Goal: Task Accomplishment & Management: Manage account settings

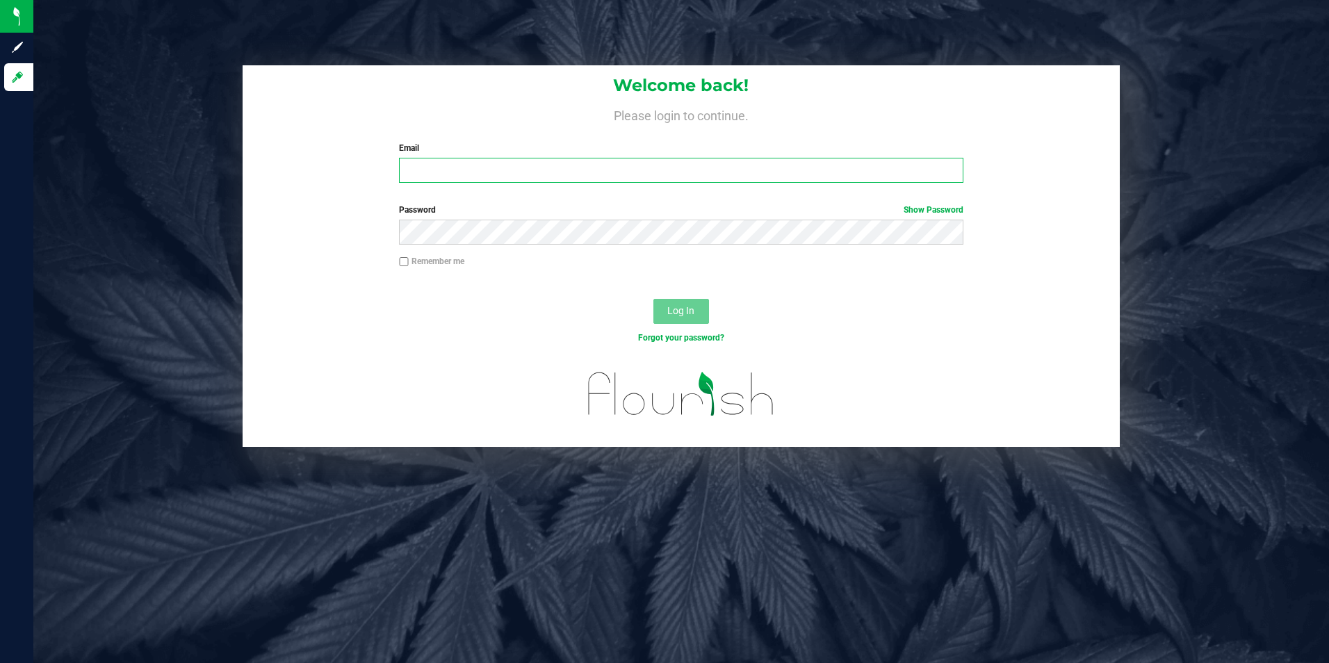
click at [421, 168] on input "Email" at bounding box center [681, 170] width 565 height 25
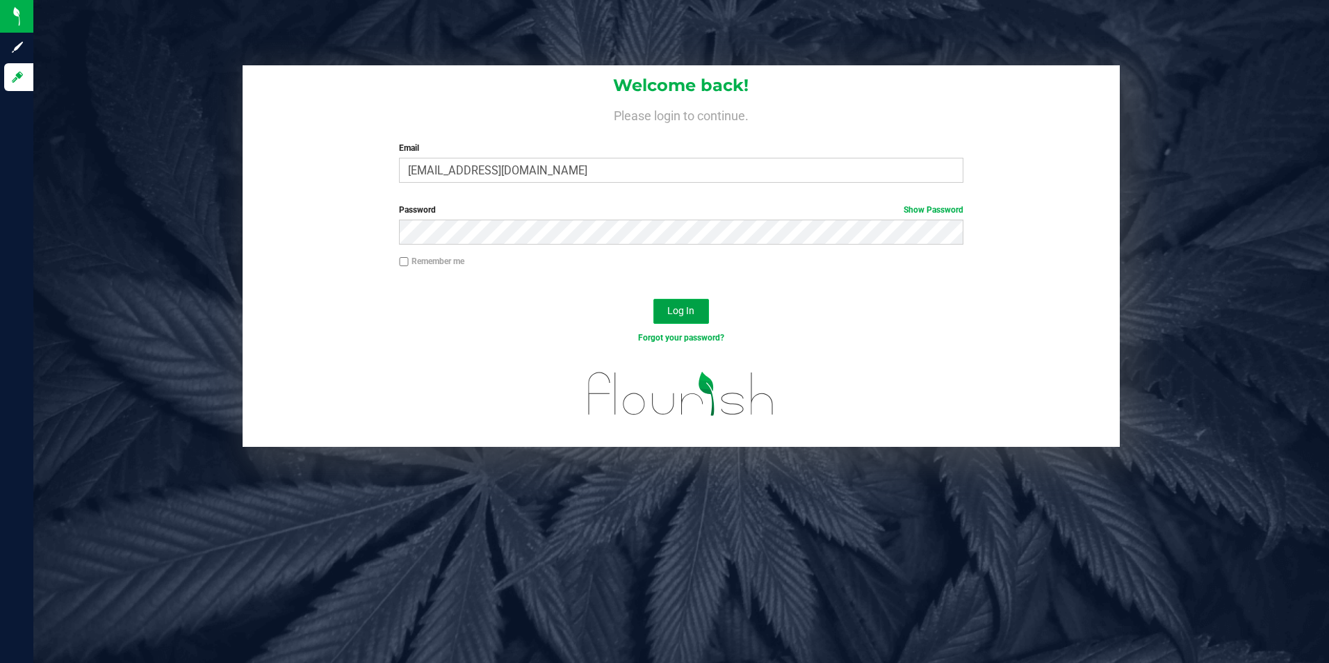
click at [691, 311] on span "Log In" at bounding box center [680, 310] width 27 height 11
click at [683, 311] on span "Log In" at bounding box center [680, 310] width 27 height 11
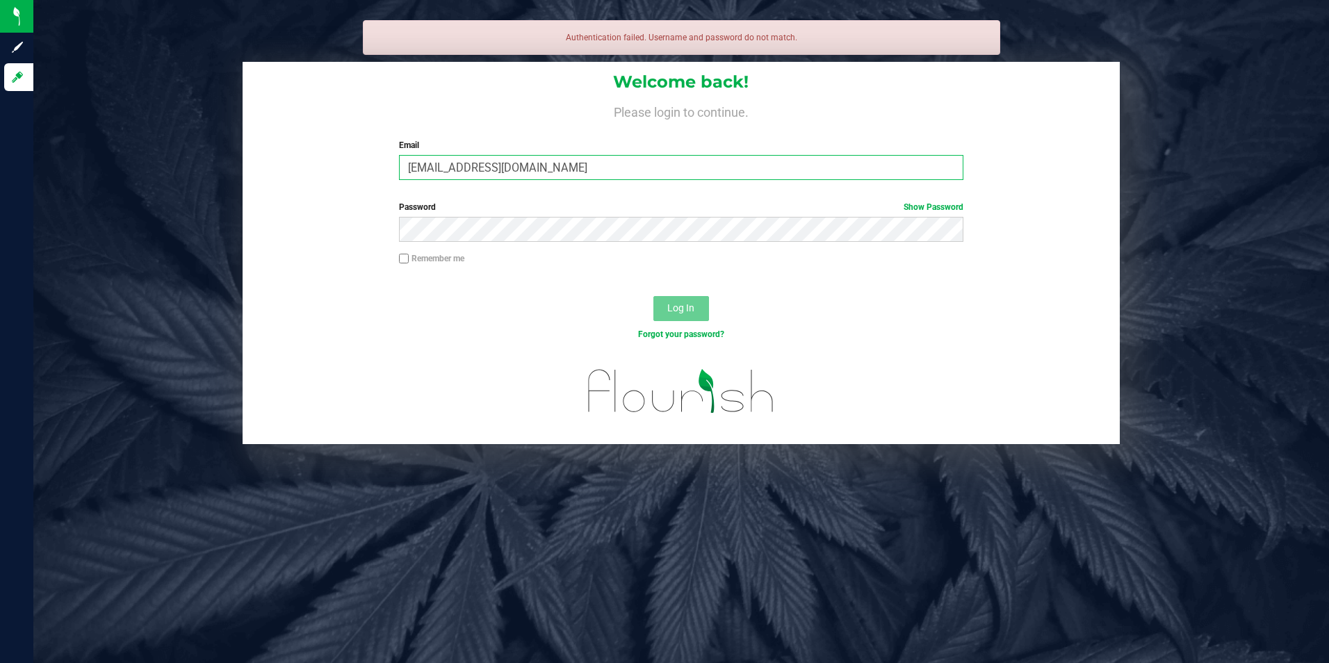
click at [542, 170] on input "[EMAIL_ADDRESS][DOMAIN_NAME]" at bounding box center [681, 167] width 565 height 25
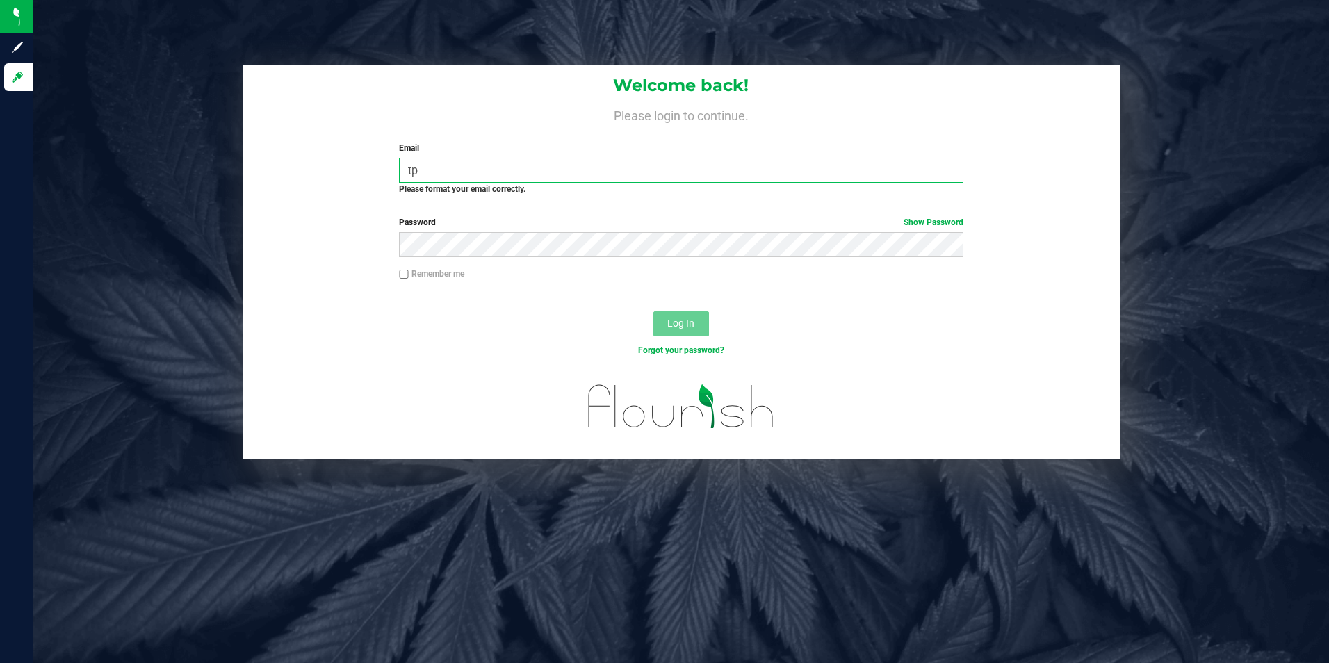
type input "t"
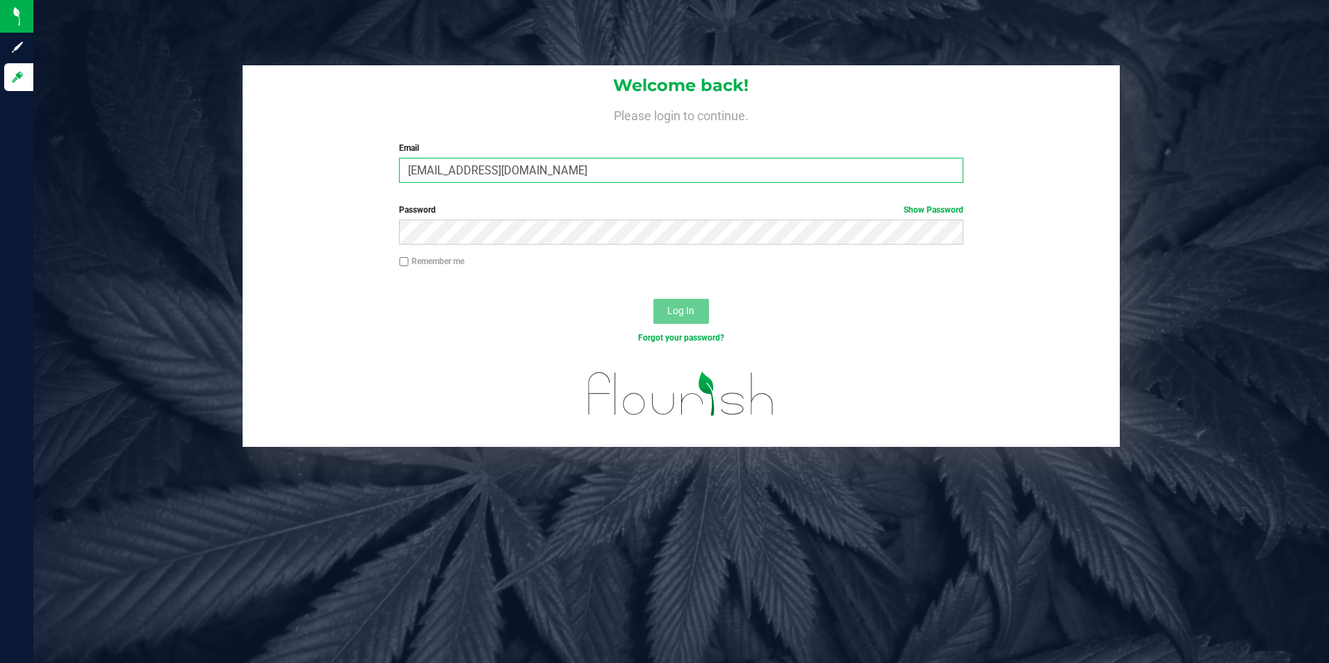
type input "[EMAIL_ADDRESS][DOMAIN_NAME]"
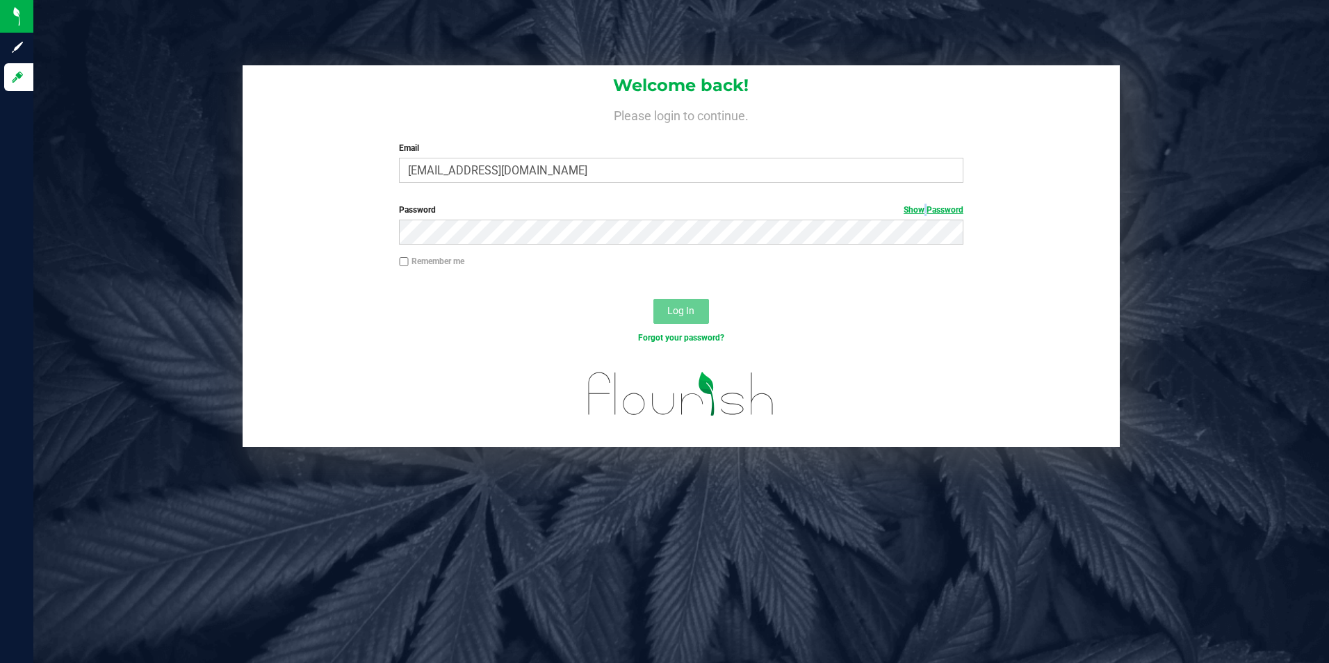
click at [922, 211] on link "Show Password" at bounding box center [934, 210] width 60 height 10
click at [673, 312] on span "Log In" at bounding box center [680, 310] width 27 height 11
click at [680, 338] on link "Forgot your password?" at bounding box center [681, 338] width 86 height 10
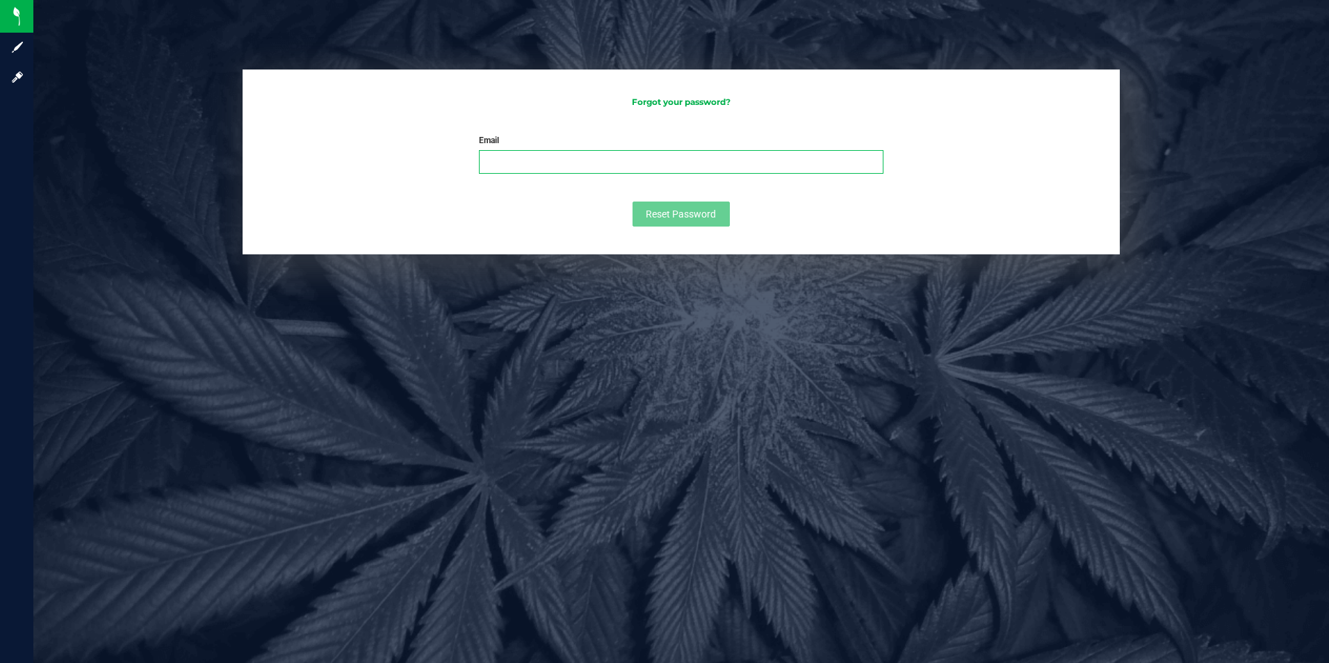
click at [519, 163] on input "Email" at bounding box center [681, 162] width 404 height 24
type input "[EMAIL_ADDRESS][DOMAIN_NAME]"
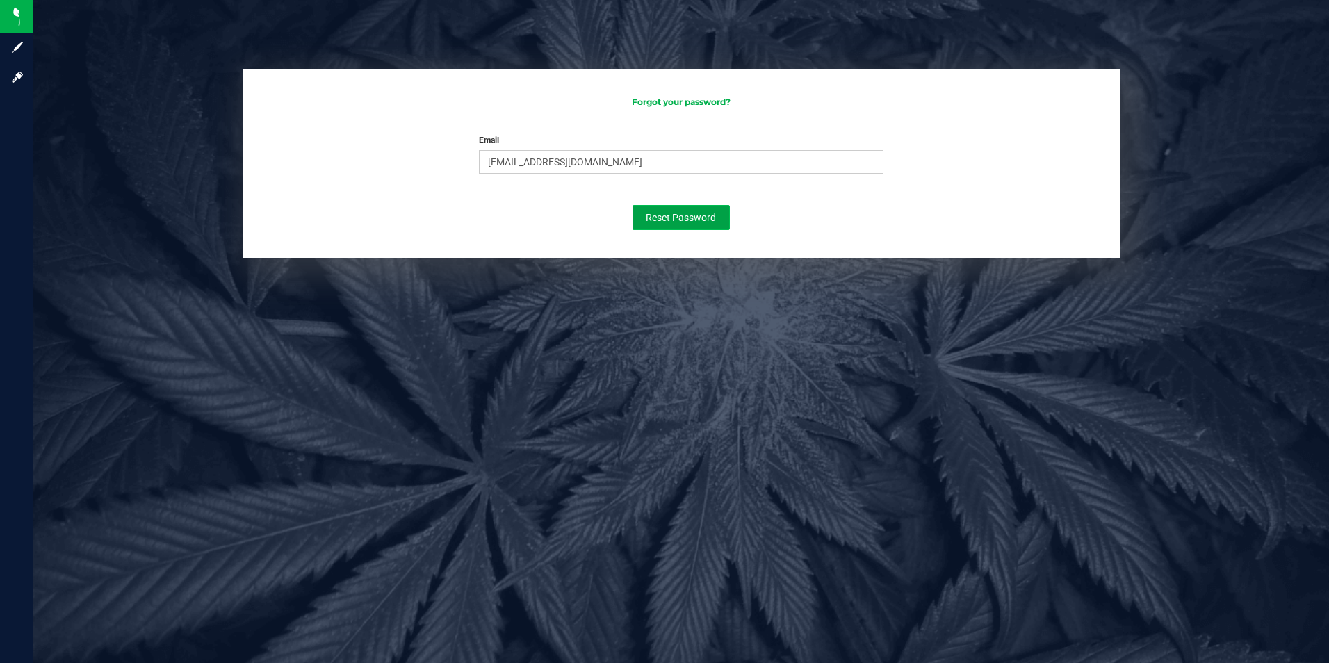
click at [695, 217] on span "Reset Password" at bounding box center [681, 217] width 70 height 11
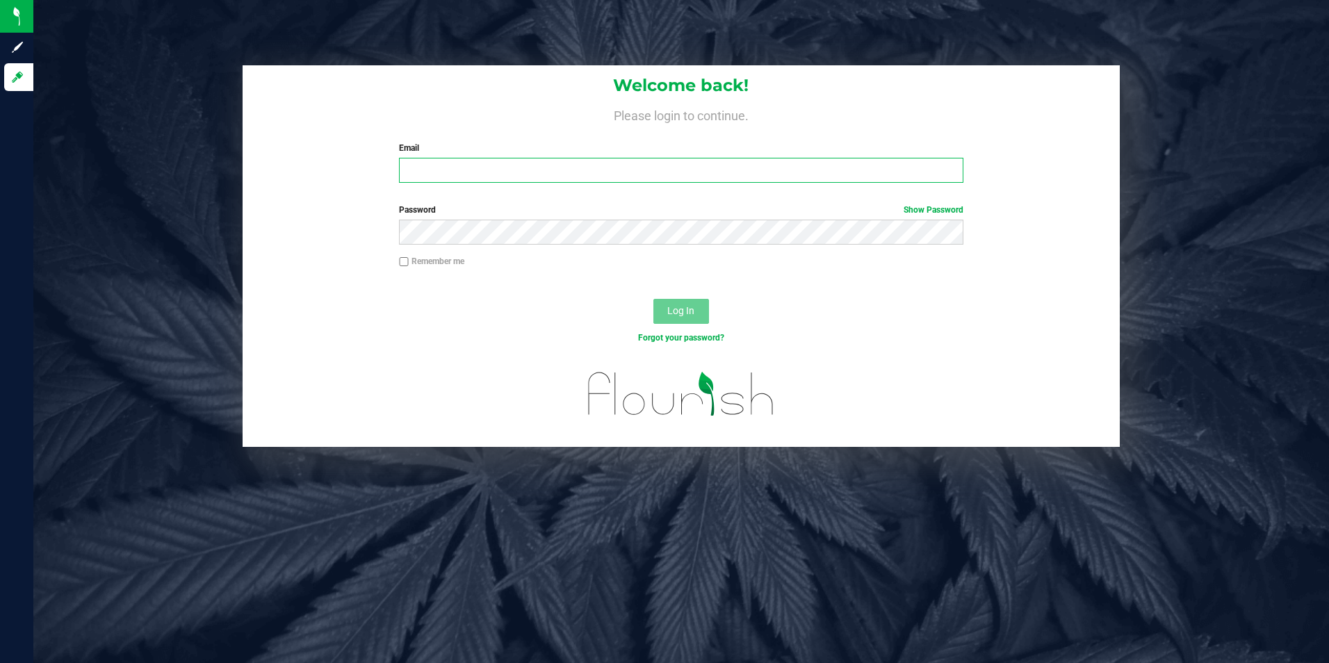
click at [410, 170] on input "Email" at bounding box center [681, 170] width 565 height 25
type input "[EMAIL_ADDRESS][DOMAIN_NAME]"
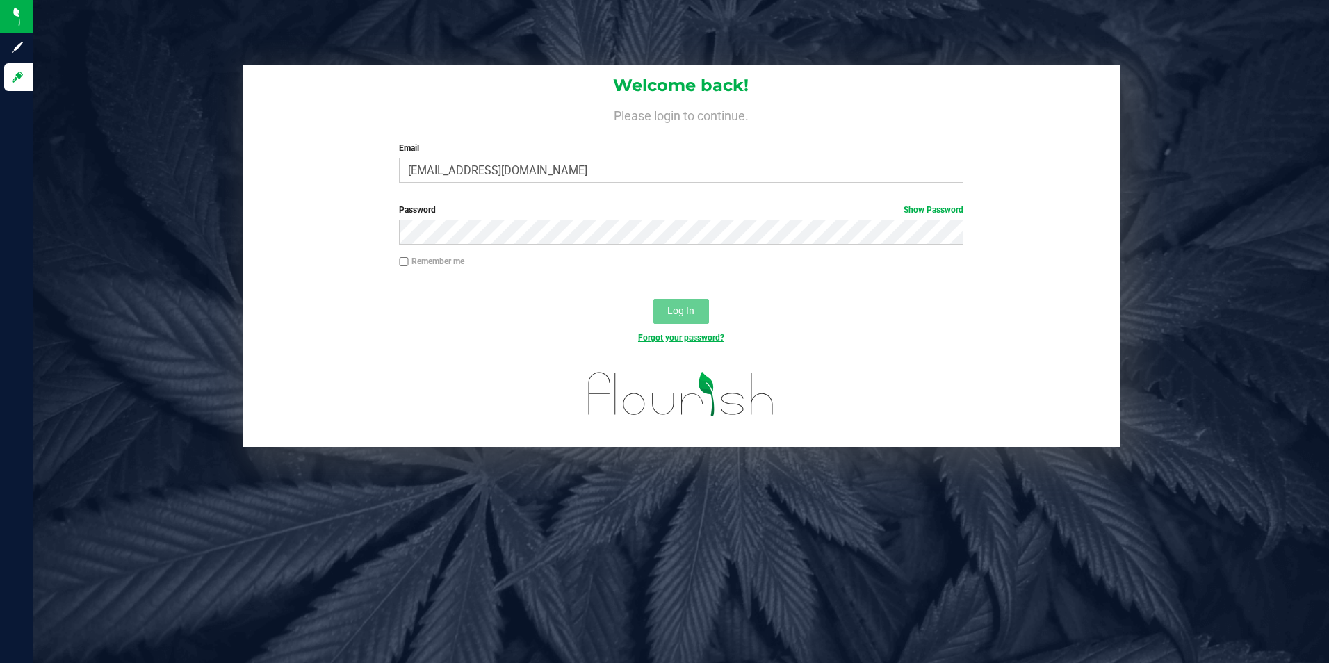
click at [693, 336] on link "Forgot your password?" at bounding box center [681, 338] width 86 height 10
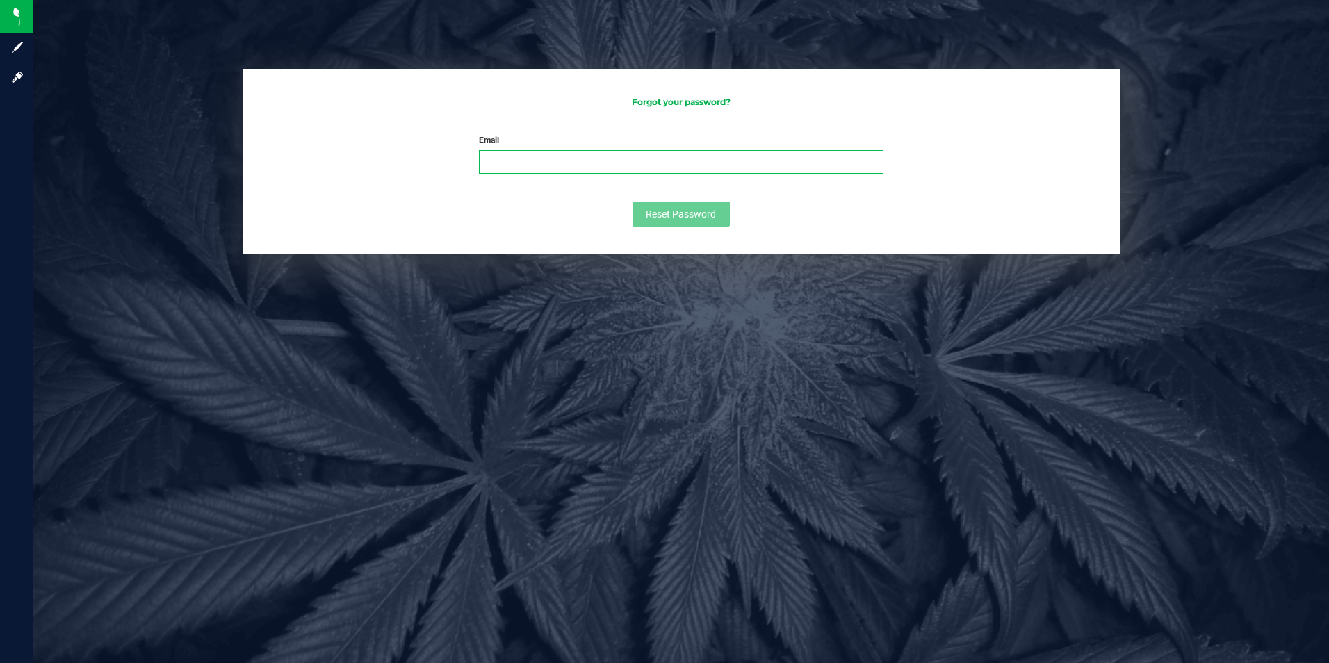
click at [506, 158] on input "Email" at bounding box center [681, 162] width 404 height 24
type input "[EMAIL_ADDRESS][DOMAIN_NAME]"
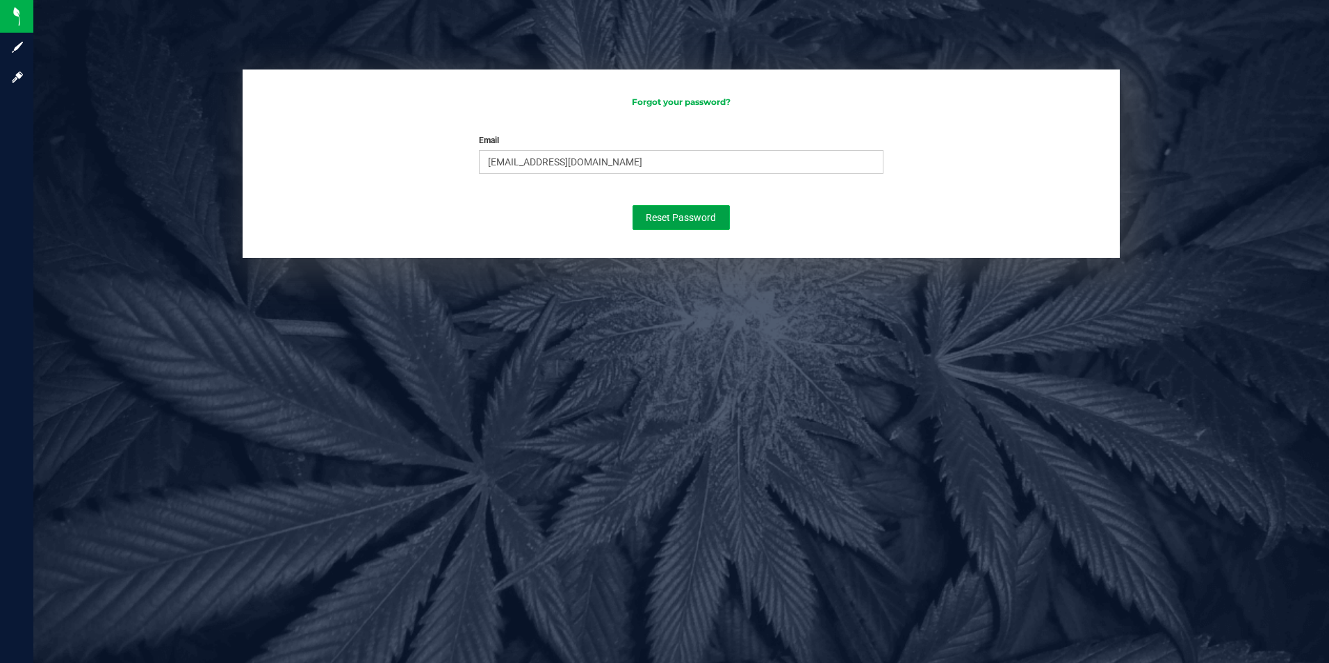
click at [695, 218] on span "Reset Password" at bounding box center [681, 217] width 70 height 11
click at [679, 104] on h3 "Forgot your password?" at bounding box center [682, 101] width 850 height 9
click at [694, 107] on div "Forgot your password? Email [EMAIL_ADDRESS][DOMAIN_NAME] Please enter your emai…" at bounding box center [682, 164] width 878 height 188
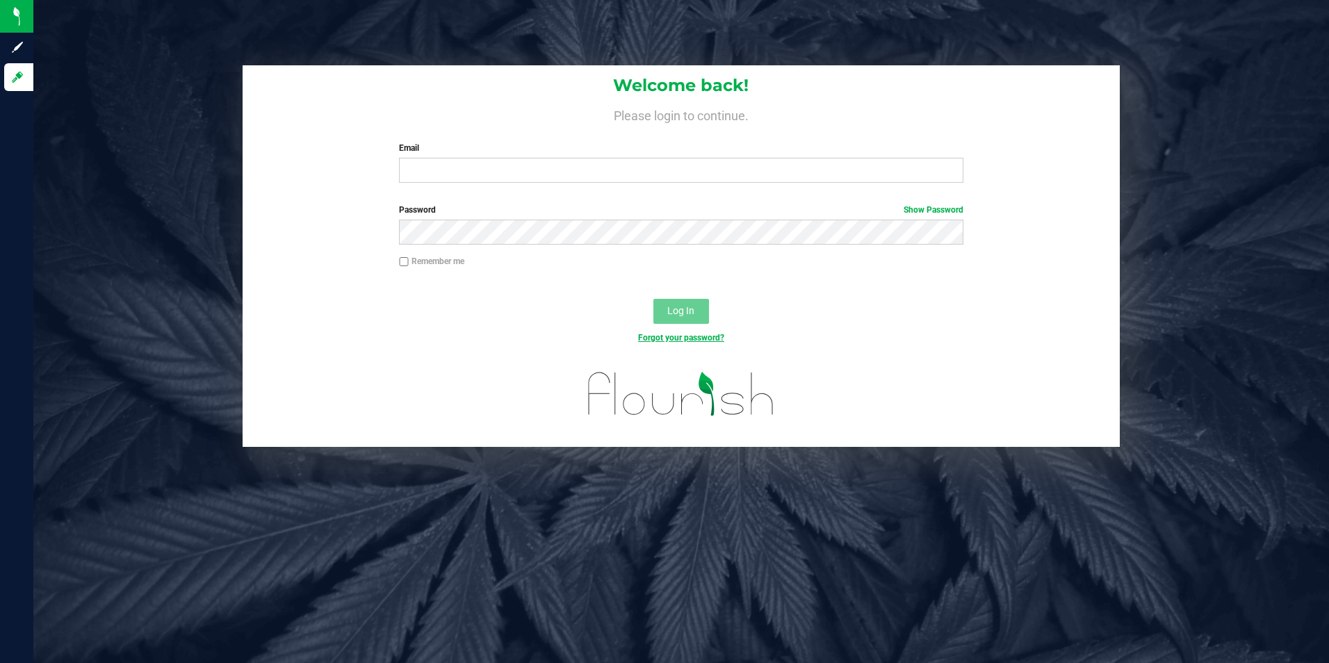
click at [689, 337] on link "Forgot your password?" at bounding box center [681, 338] width 86 height 10
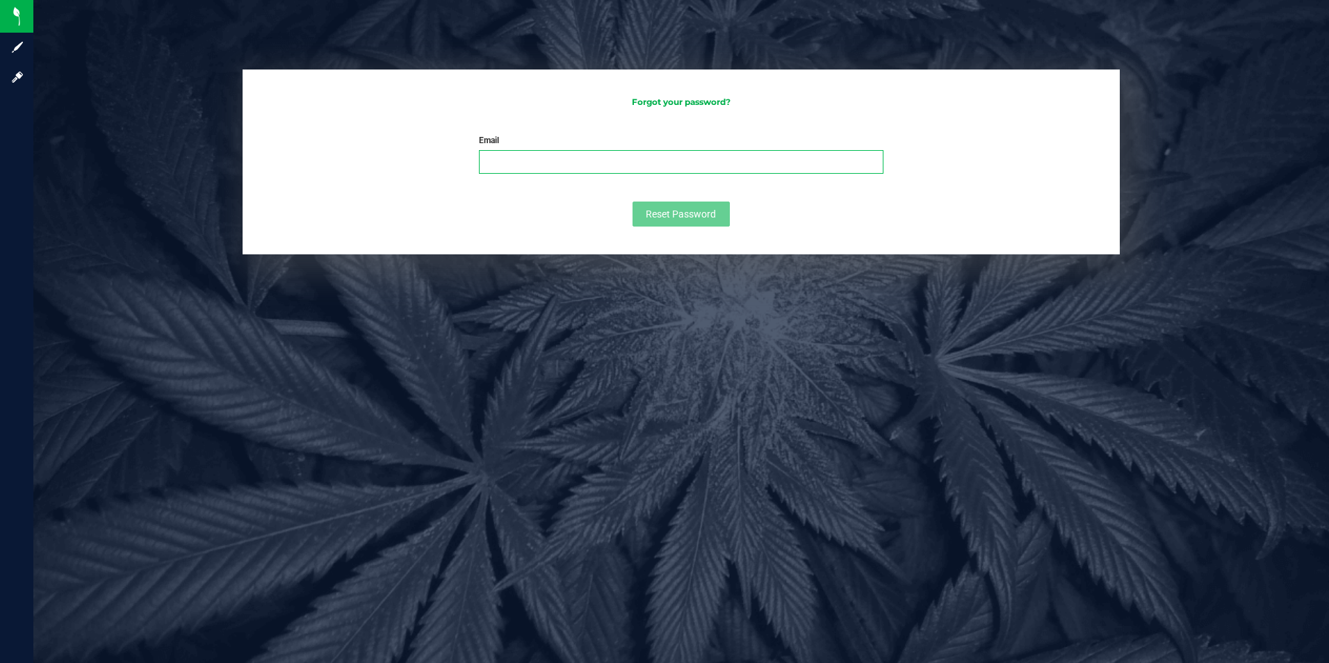
click at [494, 160] on input "Email" at bounding box center [681, 162] width 404 height 24
type input "[EMAIL_ADDRESS][DOMAIN_NAME]"
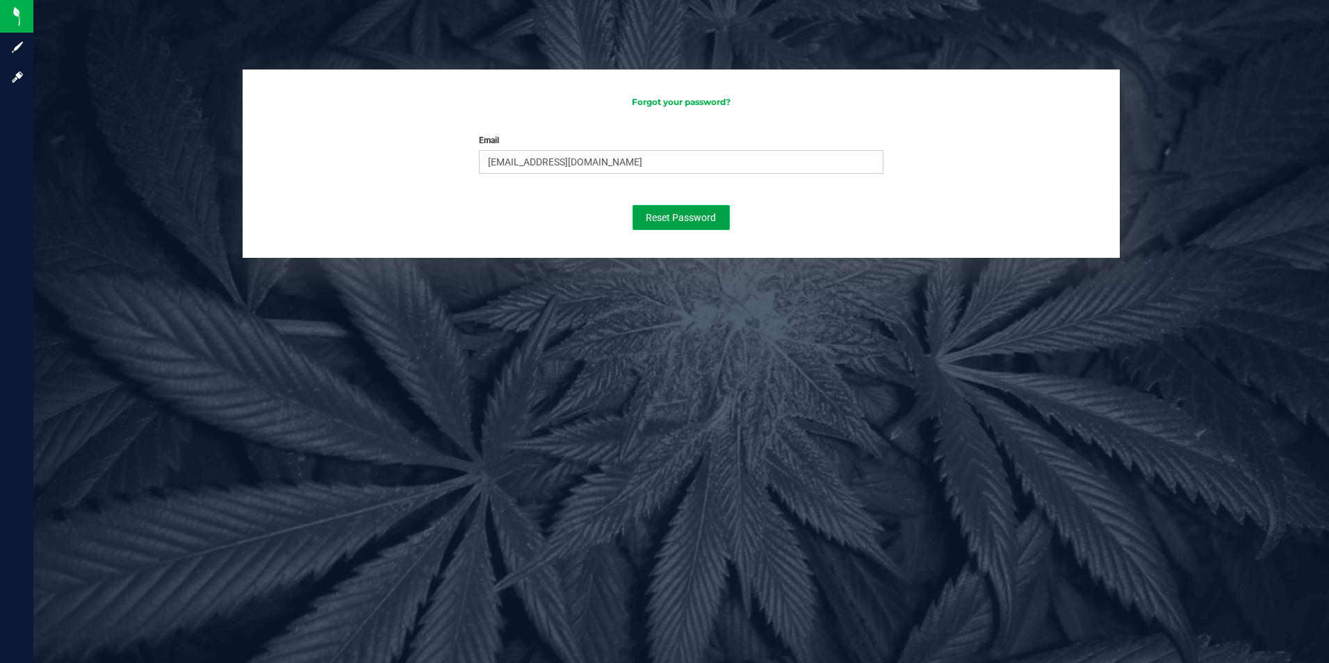
click at [691, 213] on span "Reset Password" at bounding box center [681, 217] width 70 height 11
